Goal: Transaction & Acquisition: Purchase product/service

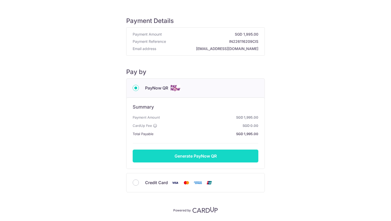
click at [184, 157] on button "Generate PayNow QR" at bounding box center [196, 156] width 126 height 13
click at [165, 156] on button "Generate PayNow QR" at bounding box center [196, 156] width 126 height 13
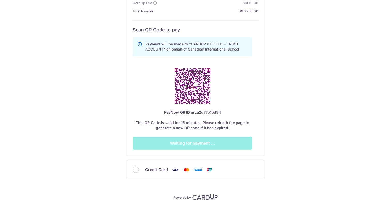
scroll to position [124, 0]
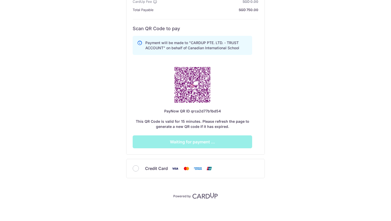
click at [283, 118] on div "Payment Details Payment Amount SGD 750.00 Payment Reference IN226116210CIS Emai…" at bounding box center [195, 41] width 366 height 315
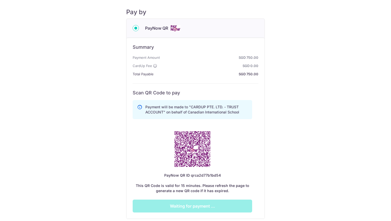
scroll to position [59, 0]
